Goal: Information Seeking & Learning: Check status

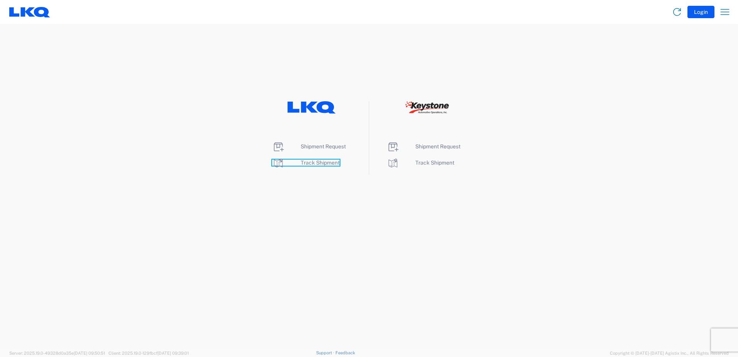
click at [318, 165] on span "Track Shipment" at bounding box center [320, 162] width 39 height 6
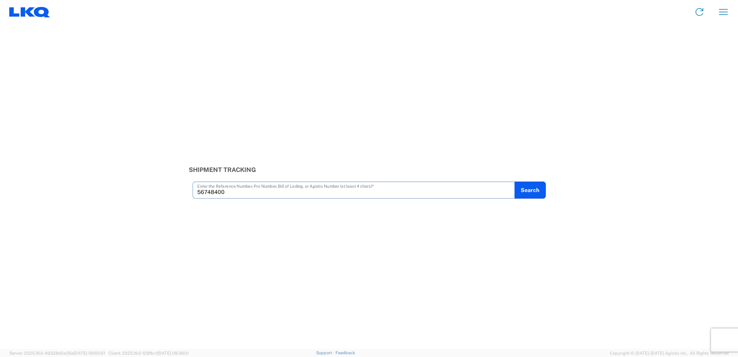
type input "56748400"
